Goal: Complete application form: Complete application form

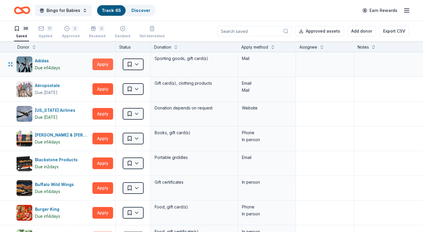
scroll to position [0, 1]
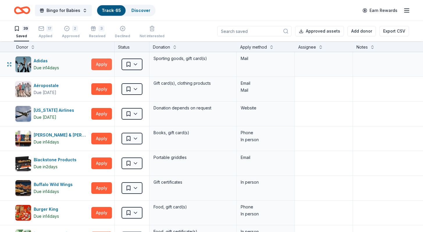
click at [99, 65] on button "Apply" at bounding box center [101, 64] width 21 height 12
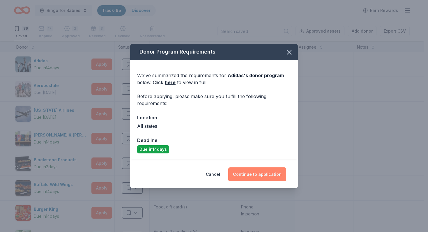
click at [251, 175] on button "Continue to application" at bounding box center [257, 174] width 58 height 14
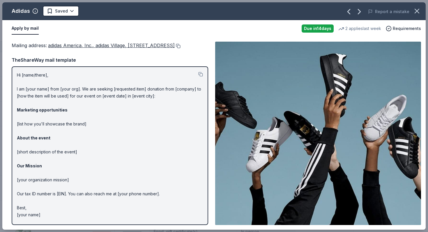
click at [175, 48] on button at bounding box center [178, 46] width 6 height 5
click at [69, 11] on html "Bingo for Babies Track · 65 Discover Earn Rewards 39 Saved 17 Applied 2 Approve…" at bounding box center [214, 116] width 428 height 232
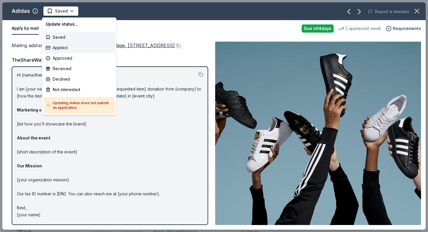
click at [70, 49] on div "Applied" at bounding box center [79, 47] width 72 height 10
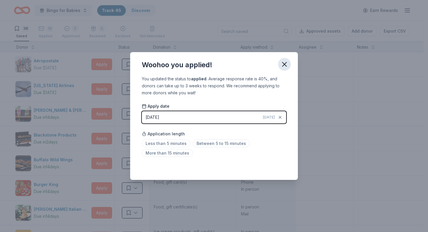
click at [287, 63] on icon "button" at bounding box center [284, 64] width 8 height 8
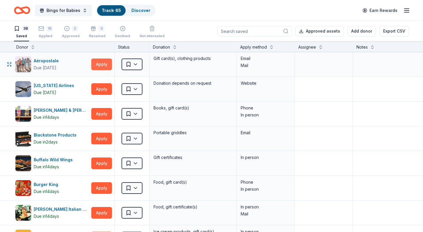
click at [104, 64] on button "Apply" at bounding box center [101, 64] width 21 height 12
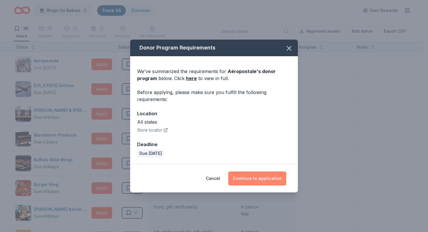
click at [262, 177] on button "Continue to application" at bounding box center [257, 178] width 58 height 14
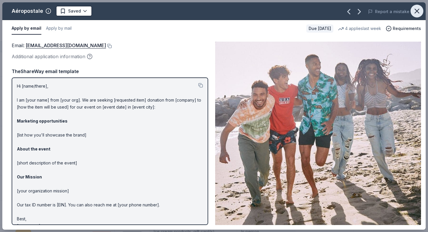
click at [414, 10] on icon "button" at bounding box center [416, 11] width 8 height 8
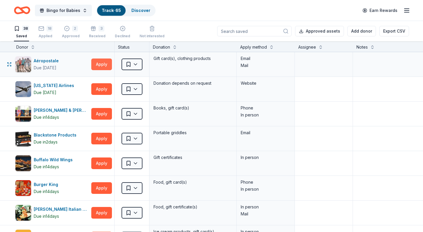
click at [102, 62] on button "Apply" at bounding box center [101, 64] width 21 height 12
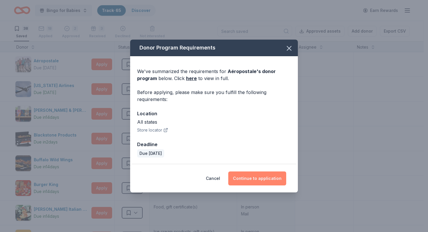
click at [258, 174] on button "Continue to application" at bounding box center [257, 178] width 58 height 14
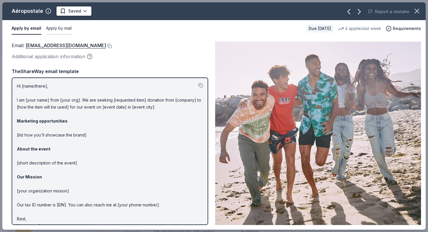
click at [70, 31] on button "Apply by mail" at bounding box center [59, 28] width 26 height 12
click at [159, 45] on button at bounding box center [156, 46] width 6 height 5
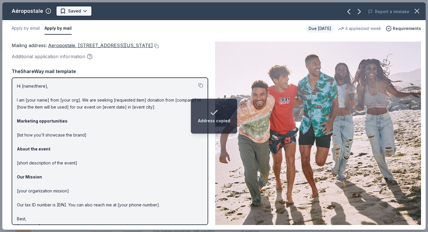
click at [83, 9] on html "Address copied Bingo for Babies Track · 65 Discover Earn Rewards 38 Saved 18 Ap…" at bounding box center [214, 116] width 428 height 232
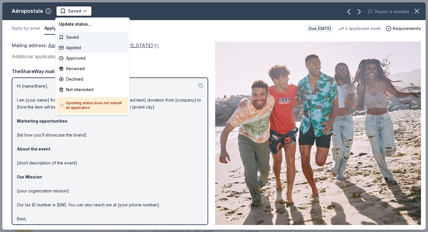
click at [75, 48] on div "Applied" at bounding box center [93, 47] width 72 height 10
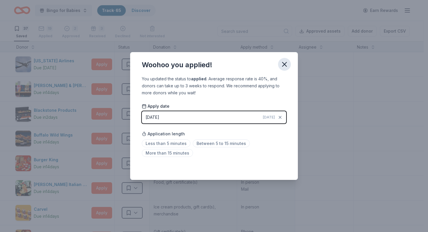
click at [284, 63] on icon "button" at bounding box center [284, 64] width 8 height 8
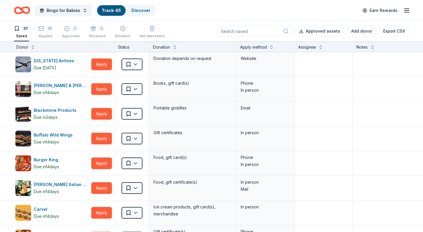
click at [259, 49] on div "Apply method" at bounding box center [253, 47] width 27 height 7
click at [272, 48] on button at bounding box center [271, 47] width 5 height 6
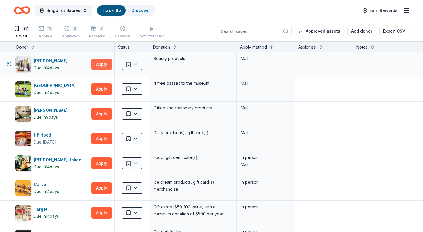
click at [104, 64] on button "Apply" at bounding box center [101, 64] width 21 height 12
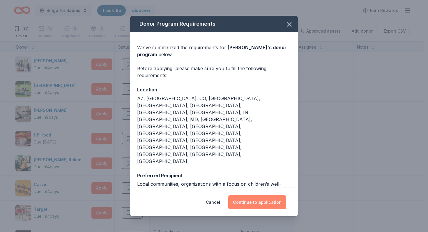
click at [256, 195] on button "Continue to application" at bounding box center [257, 202] width 58 height 14
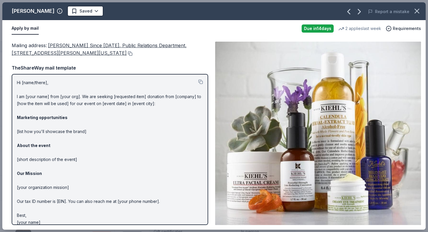
click at [127, 53] on button at bounding box center [130, 53] width 6 height 5
click at [59, 8] on html "Bingo for Babies Track · 65 Discover Earn Rewards 37 Saved 19 Applied 2 Approve…" at bounding box center [214, 116] width 428 height 232
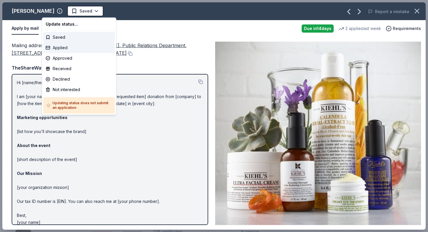
click at [65, 49] on div "Applied" at bounding box center [79, 47] width 72 height 10
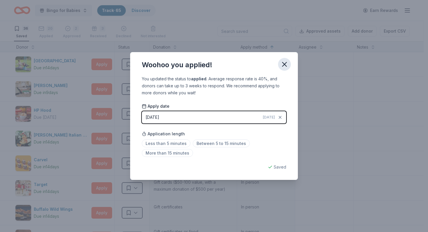
click at [286, 64] on icon "button" at bounding box center [284, 64] width 8 height 8
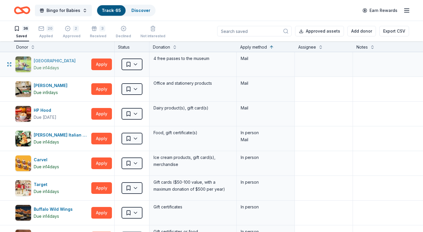
click at [66, 61] on div "[GEOGRAPHIC_DATA]" at bounding box center [56, 60] width 44 height 7
click at [102, 63] on button "Apply" at bounding box center [101, 64] width 21 height 12
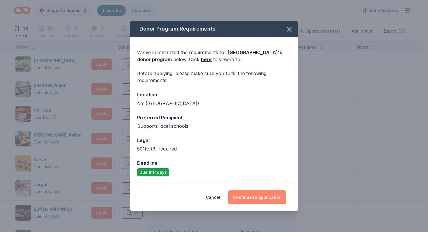
click at [260, 199] on button "Continue to application" at bounding box center [257, 197] width 58 height 14
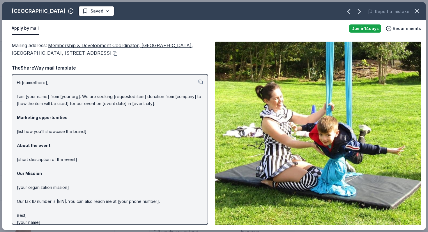
click at [117, 53] on button at bounding box center [114, 53] width 6 height 5
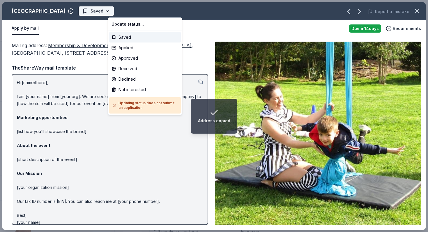
click at [129, 12] on html "Address copied Bingo for Babies Track · 65 Discover Earn Rewards 36 Saved 20 Ap…" at bounding box center [214, 116] width 428 height 232
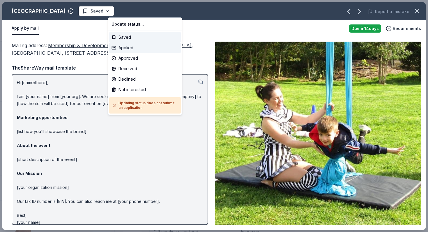
click at [130, 48] on div "Applied" at bounding box center [145, 47] width 72 height 10
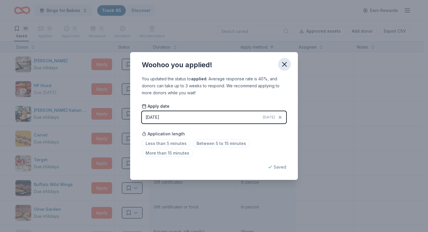
click at [284, 61] on icon "button" at bounding box center [284, 64] width 8 height 8
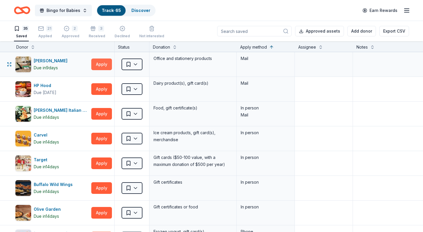
click at [101, 64] on button "Apply" at bounding box center [101, 64] width 21 height 12
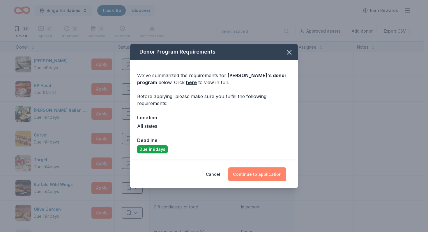
click at [265, 176] on button "Continue to application" at bounding box center [257, 174] width 58 height 14
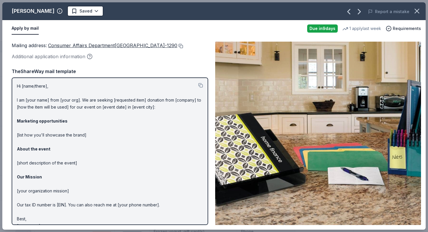
click at [177, 48] on button at bounding box center [180, 46] width 6 height 5
click at [64, 7] on html "Bingo for Babies Track · 65 Discover Earn Rewards 35 Saved 21 Applied 2 Approve…" at bounding box center [214, 116] width 428 height 232
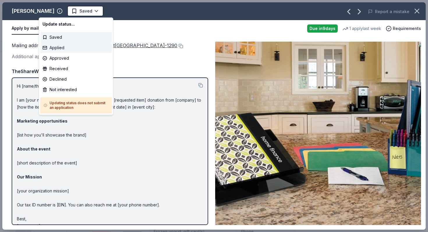
click at [58, 44] on div "Applied" at bounding box center [76, 47] width 72 height 10
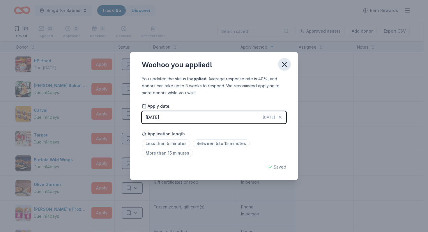
click at [283, 62] on icon "button" at bounding box center [284, 64] width 8 height 8
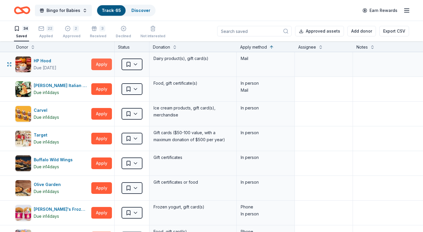
click at [100, 62] on button "Apply" at bounding box center [101, 64] width 21 height 12
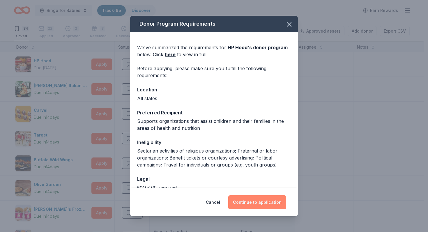
click at [258, 201] on button "Continue to application" at bounding box center [257, 202] width 58 height 14
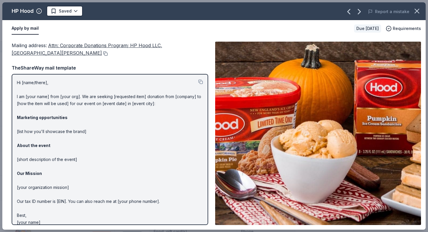
click at [102, 54] on button at bounding box center [105, 53] width 6 height 5
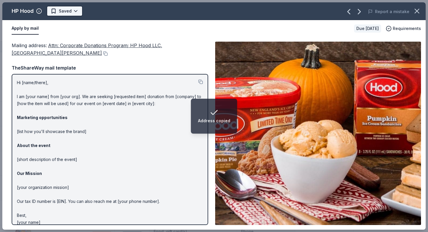
click at [65, 11] on html "Address copied Bingo for Babies Track · 65 Discover Earn Rewards 34 Saved 22 Ap…" at bounding box center [214, 116] width 428 height 232
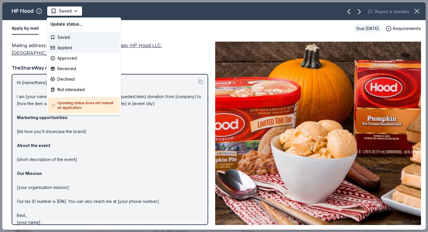
click at [67, 47] on div "Applied" at bounding box center [84, 47] width 72 height 10
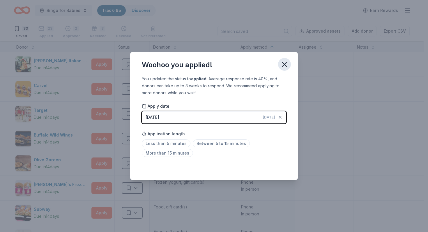
click at [283, 65] on icon "button" at bounding box center [284, 64] width 4 height 4
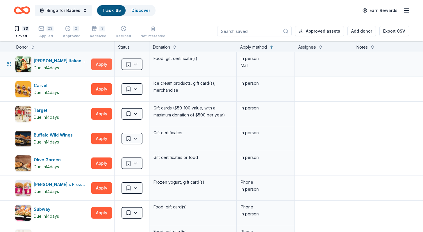
click at [102, 64] on button "Apply" at bounding box center [101, 64] width 21 height 12
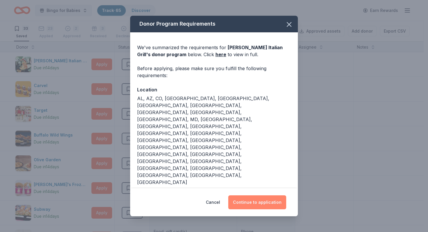
click at [259, 195] on button "Continue to application" at bounding box center [257, 202] width 58 height 14
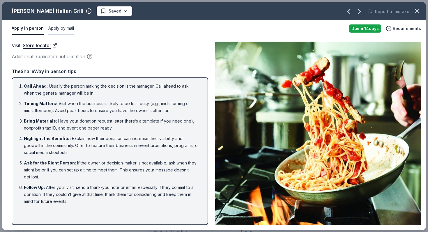
click at [65, 29] on button "Apply by mail" at bounding box center [61, 28] width 26 height 12
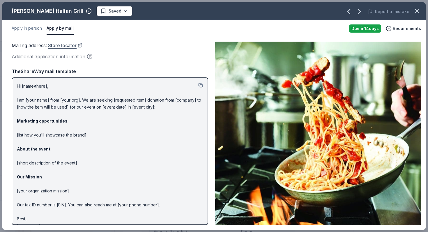
click at [70, 45] on link "Store locator" at bounding box center [65, 46] width 34 height 8
click at [106, 10] on html "Bingo for Babies Track · 65 Discover Earn Rewards 33 Saved 23 Applied 2 Approve…" at bounding box center [214, 116] width 428 height 232
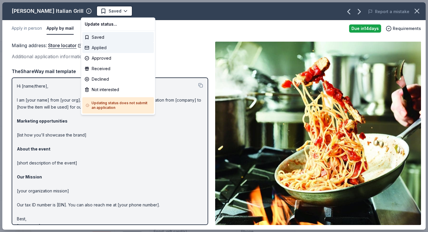
click at [104, 47] on div "Applied" at bounding box center [118, 47] width 72 height 10
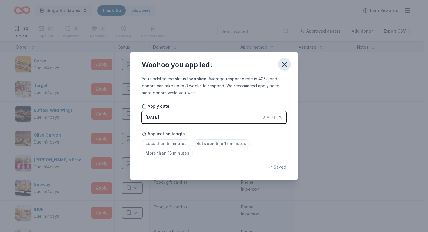
click at [286, 64] on icon "button" at bounding box center [284, 64] width 8 height 8
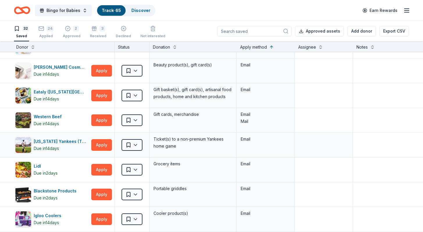
scroll to position [438, 1]
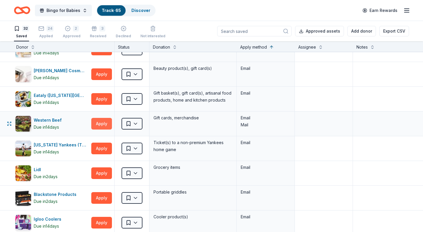
click at [102, 121] on button "Apply" at bounding box center [101, 124] width 21 height 12
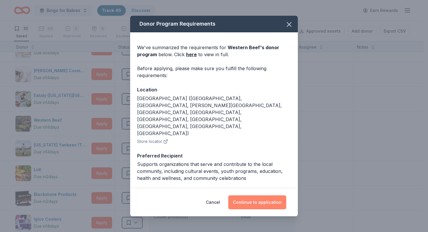
click at [259, 199] on button "Continue to application" at bounding box center [257, 202] width 58 height 14
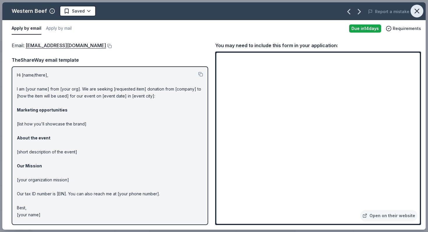
click at [416, 13] on icon "button" at bounding box center [416, 11] width 8 height 8
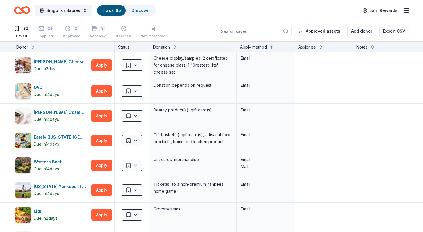
scroll to position [325, 1]
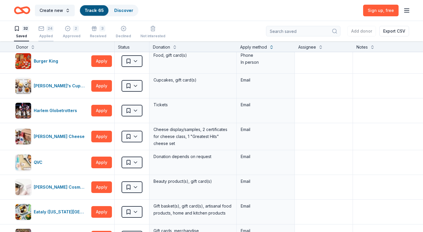
click at [44, 32] on div "24 Applied" at bounding box center [45, 32] width 15 height 13
click at [44, 31] on div "24" at bounding box center [45, 29] width 15 height 6
click at [47, 29] on div "24" at bounding box center [50, 29] width 7 height 6
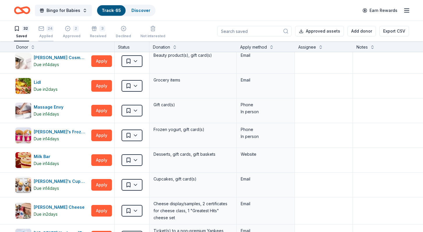
click at [48, 32] on div "24 Applied" at bounding box center [45, 32] width 15 height 13
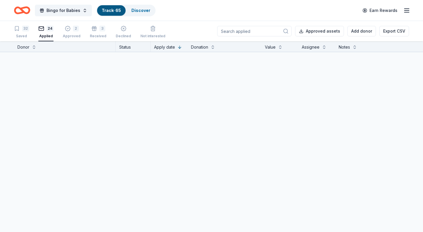
scroll to position [325, 0]
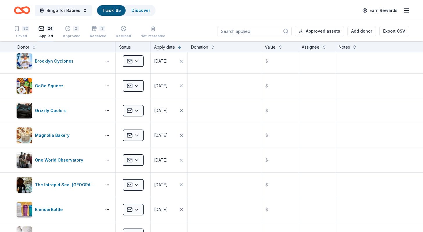
click at [42, 48] on div "Donor" at bounding box center [64, 47] width 95 height 7
click at [32, 48] on button at bounding box center [34, 47] width 5 height 6
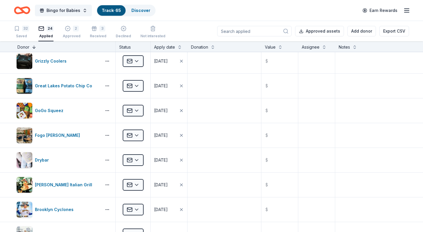
click at [32, 48] on button at bounding box center [34, 47] width 5 height 6
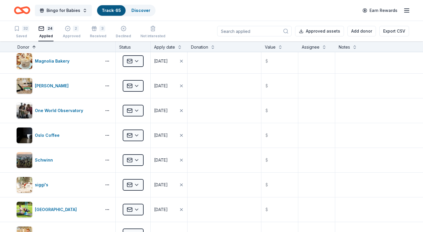
click at [32, 48] on button at bounding box center [34, 47] width 5 height 6
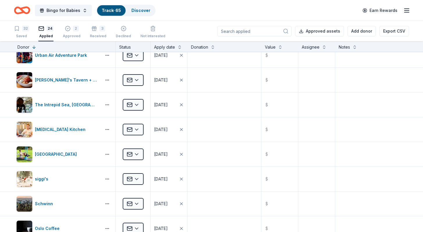
scroll to position [0, 0]
